Goal: Register for event/course

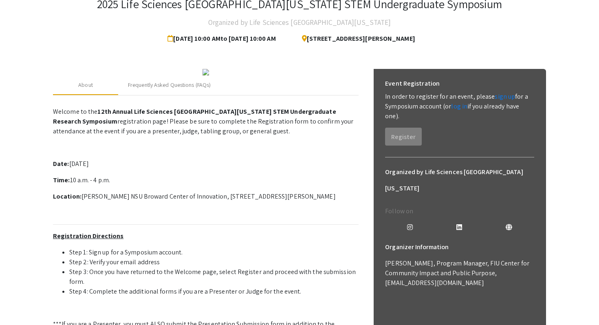
scroll to position [57, 0]
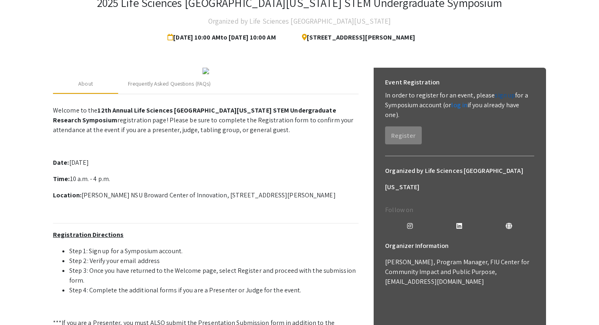
click at [506, 93] on link "sign up" at bounding box center [505, 95] width 20 height 9
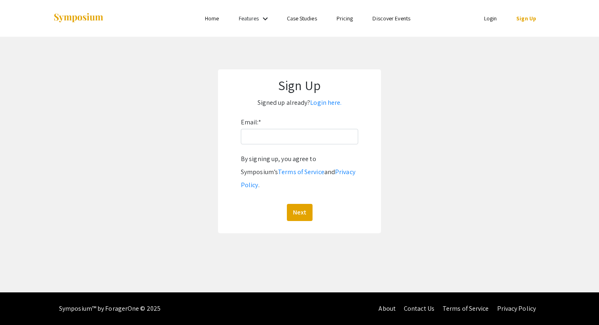
click at [284, 149] on div "Email: * By signing up, you agree to Symposium’s Terms of Service and Privacy P…" at bounding box center [299, 168] width 117 height 105
click at [278, 140] on input "Email: *" at bounding box center [299, 136] width 117 height 15
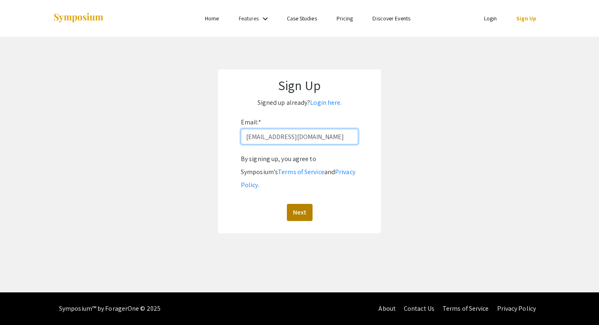
type input "[EMAIL_ADDRESS][DOMAIN_NAME]"
click at [295, 204] on button "Next" at bounding box center [300, 212] width 26 height 17
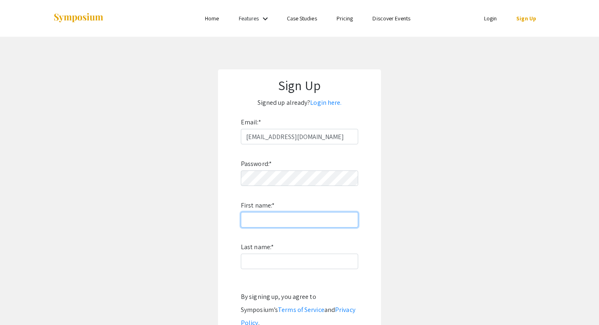
click at [281, 217] on input "First name: *" at bounding box center [299, 219] width 117 height 15
type input "[PERSON_NAME]"
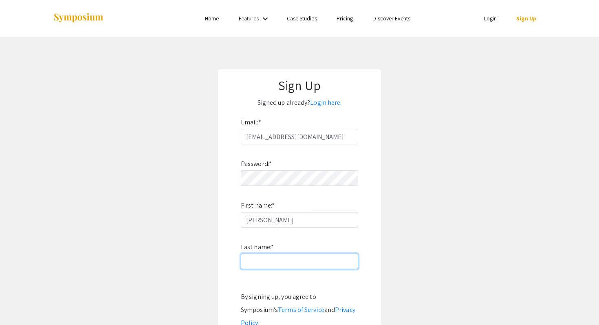
click at [270, 267] on input "Last name: *" at bounding box center [299, 261] width 117 height 15
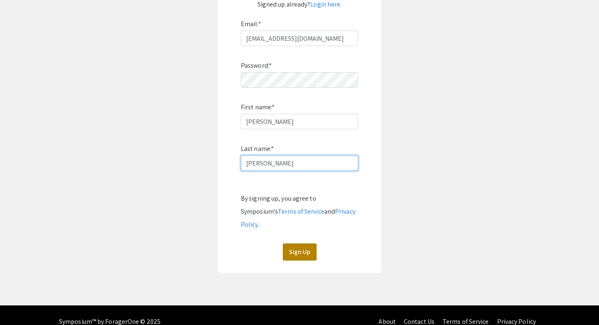
type input "[PERSON_NAME]"
click at [298, 243] on button "Sign Up" at bounding box center [300, 251] width 34 height 17
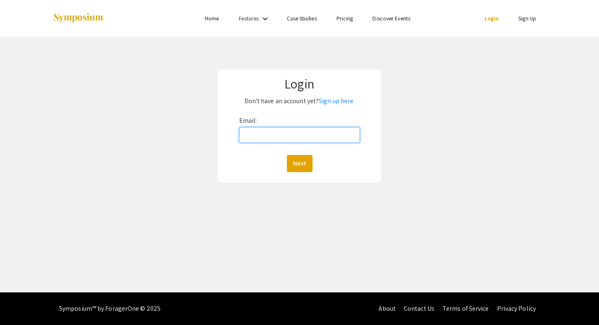
click at [318, 137] on input "Email:" at bounding box center [299, 134] width 121 height 15
type input "[EMAIL_ADDRESS][DOMAIN_NAME]"
click at [297, 166] on button "Next" at bounding box center [300, 163] width 26 height 17
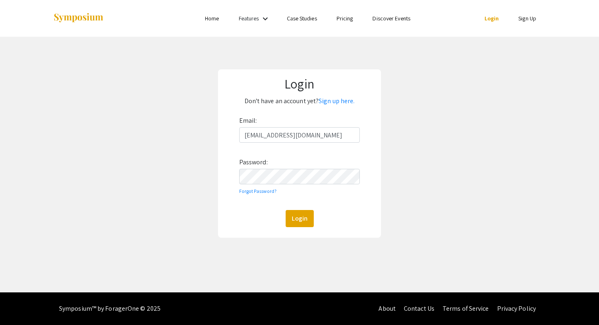
click at [287, 186] on div "Email: [EMAIL_ADDRESS][DOMAIN_NAME] Password: Forgot Password? Login" at bounding box center [299, 170] width 121 height 113
click at [305, 213] on button "Login" at bounding box center [300, 218] width 28 height 17
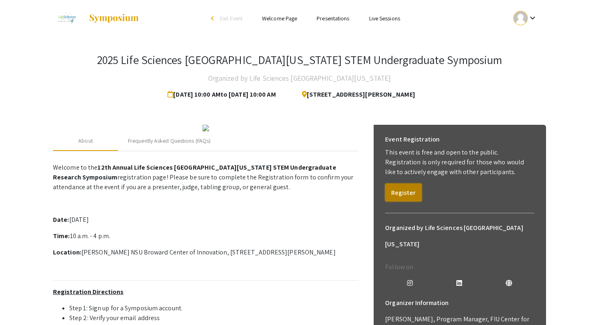
click at [403, 193] on button "Register" at bounding box center [403, 192] width 37 height 18
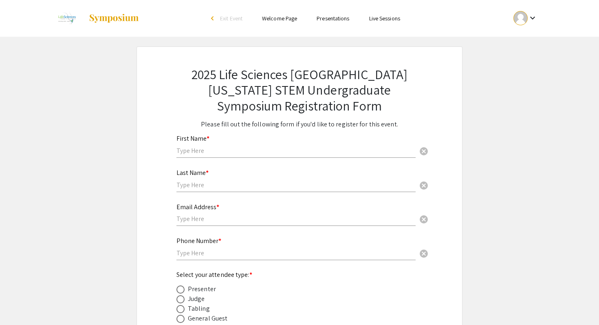
click at [279, 150] on input "text" at bounding box center [296, 150] width 239 height 9
type input "[PERSON_NAME]"
click at [265, 186] on input "text" at bounding box center [296, 185] width 239 height 9
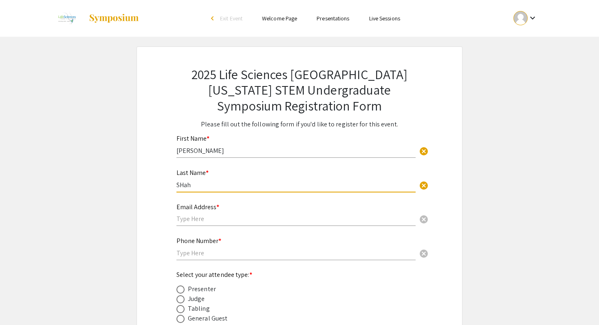
click at [265, 187] on input "SHah" at bounding box center [296, 185] width 239 height 9
type input "[PERSON_NAME]"
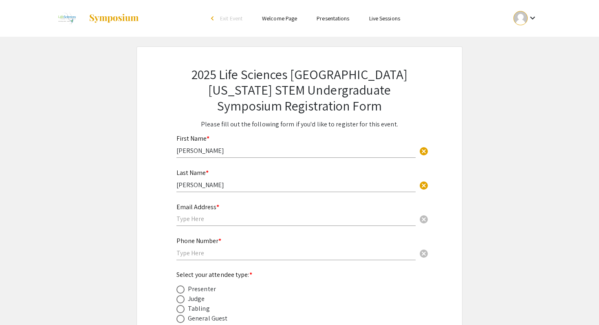
click at [247, 225] on div "Email Address * cancel" at bounding box center [296, 210] width 239 height 31
type input "[EMAIL_ADDRESS][DOMAIN_NAME]"
click at [192, 250] on input "text" at bounding box center [296, 253] width 239 height 9
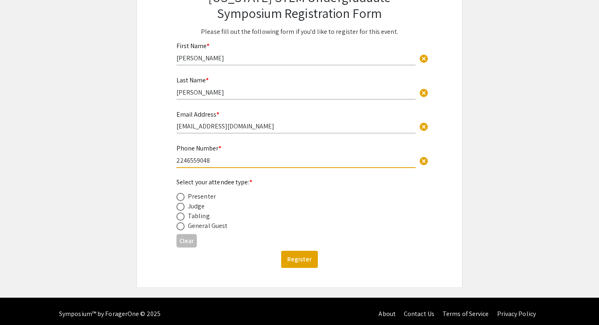
scroll to position [99, 0]
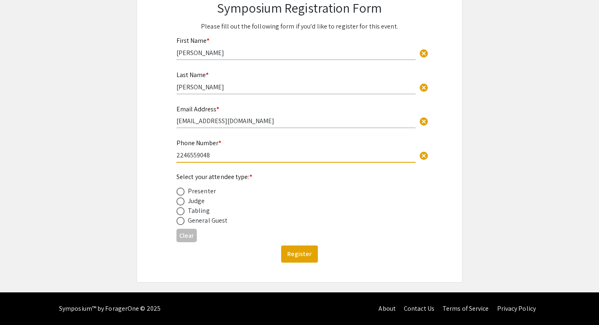
type input "2246559048"
click at [181, 222] on span at bounding box center [181, 221] width 8 height 8
click at [181, 222] on input "radio" at bounding box center [181, 221] width 8 height 8
radio input "true"
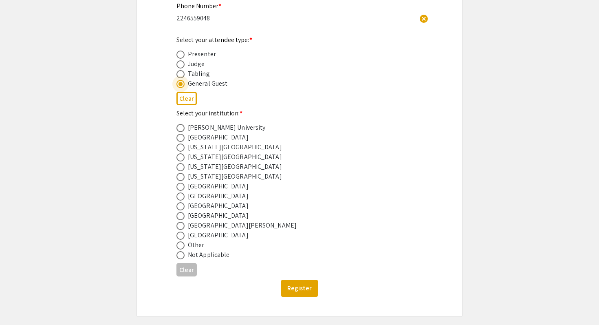
scroll to position [255, 0]
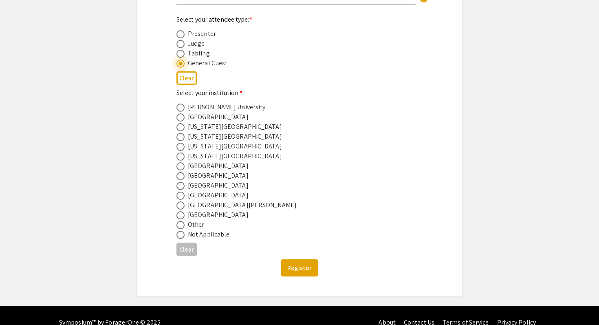
click at [216, 187] on div "[GEOGRAPHIC_DATA]" at bounding box center [218, 186] width 61 height 10
click at [181, 187] on span at bounding box center [181, 186] width 8 height 8
click at [181, 187] on input "radio" at bounding box center [181, 186] width 8 height 8
radio input "true"
click at [296, 272] on button "Register" at bounding box center [299, 267] width 37 height 17
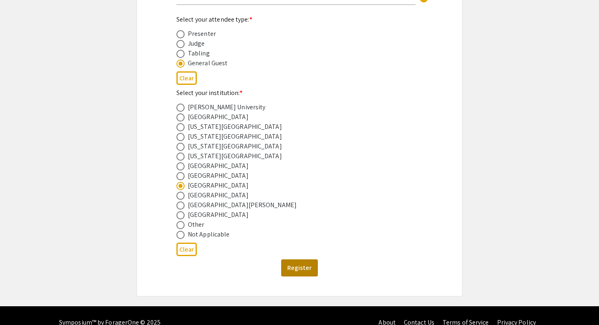
scroll to position [0, 0]
